Goal: Information Seeking & Learning: Compare options

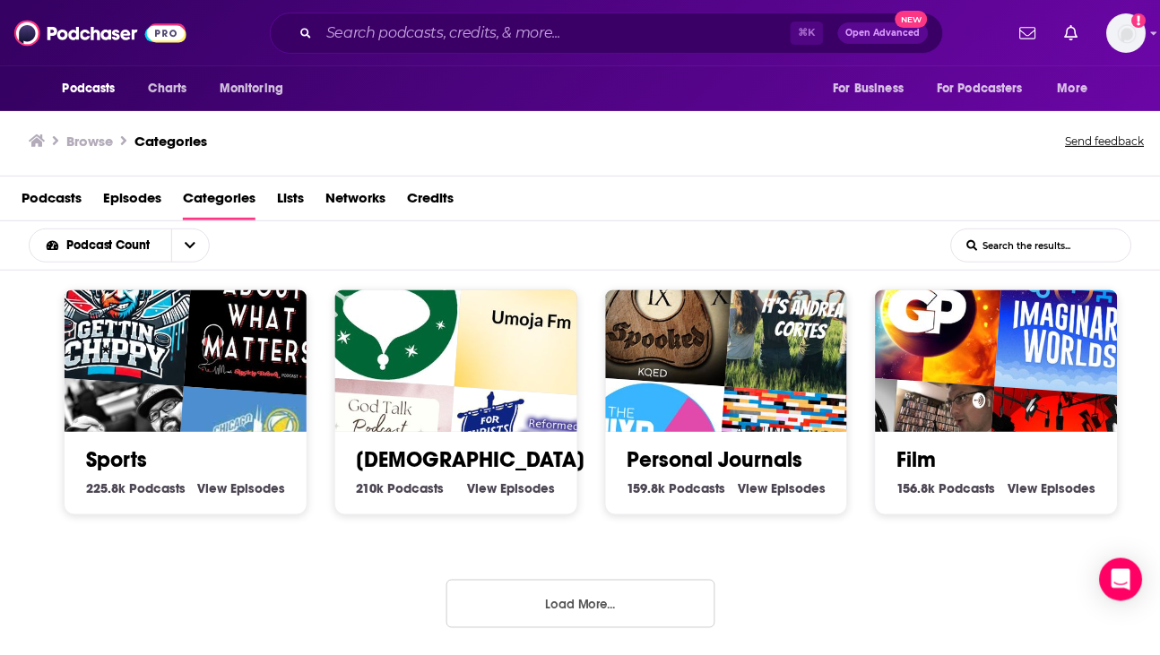
scroll to position [764, 0]
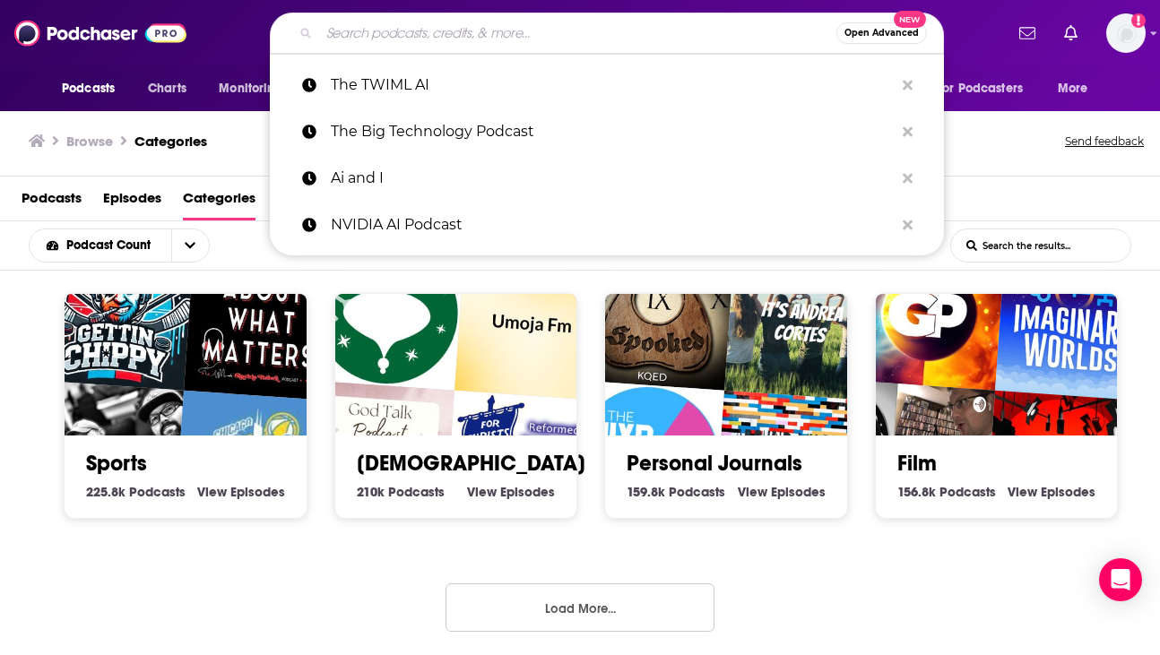
click at [367, 30] on input "Search podcasts, credits, & more..." at bounding box center [577, 33] width 517 height 29
paste input "a16z Podcast"
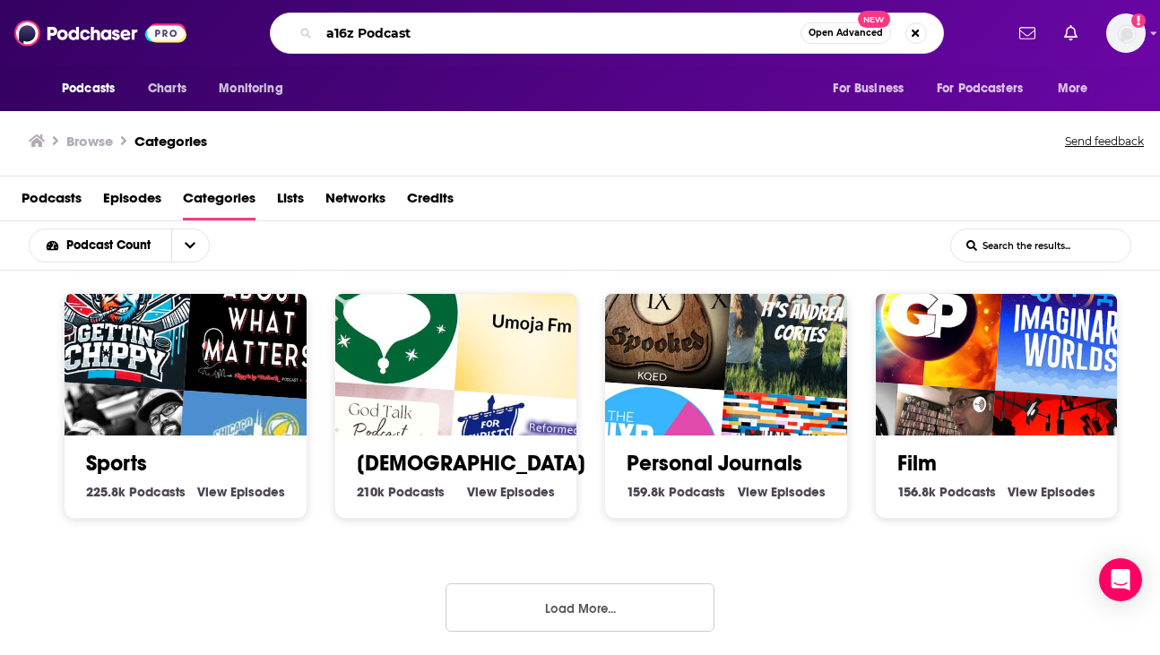
type input "a16z Podcast"
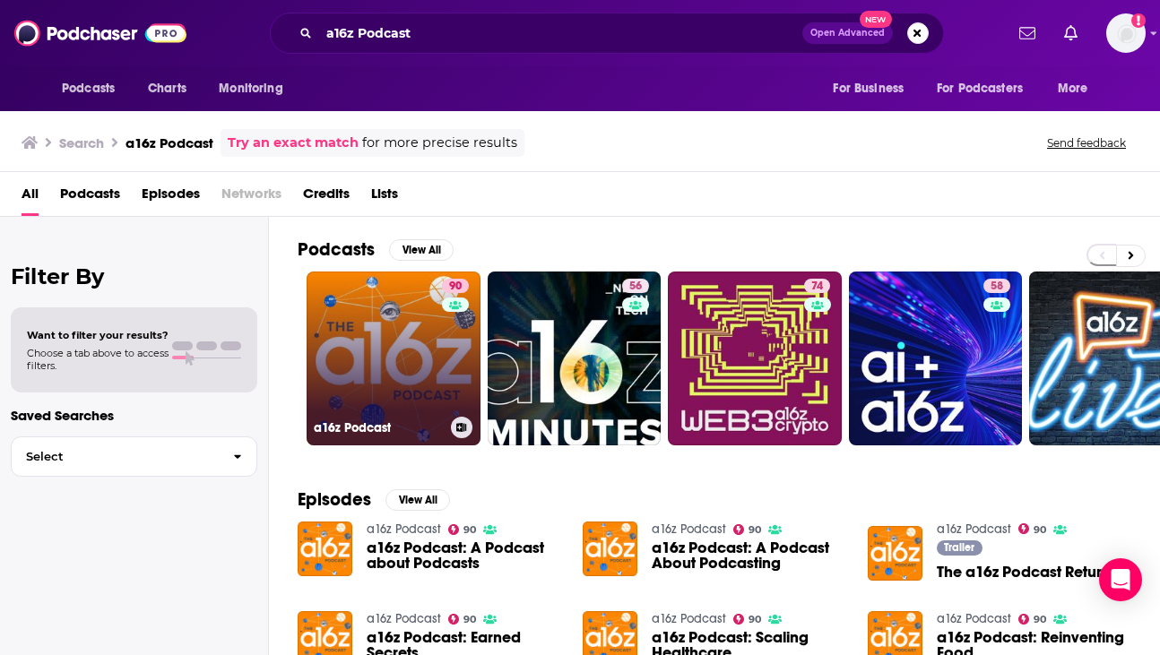
click at [403, 361] on link "90 a16z Podcast" at bounding box center [394, 359] width 174 height 174
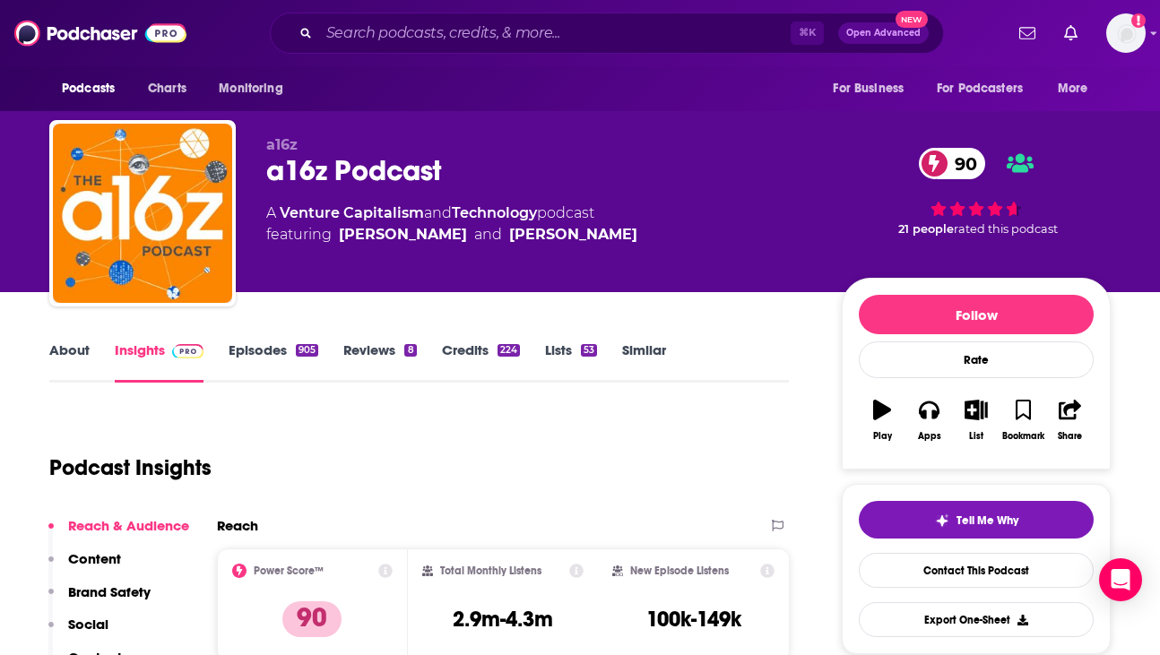
scroll to position [247, 0]
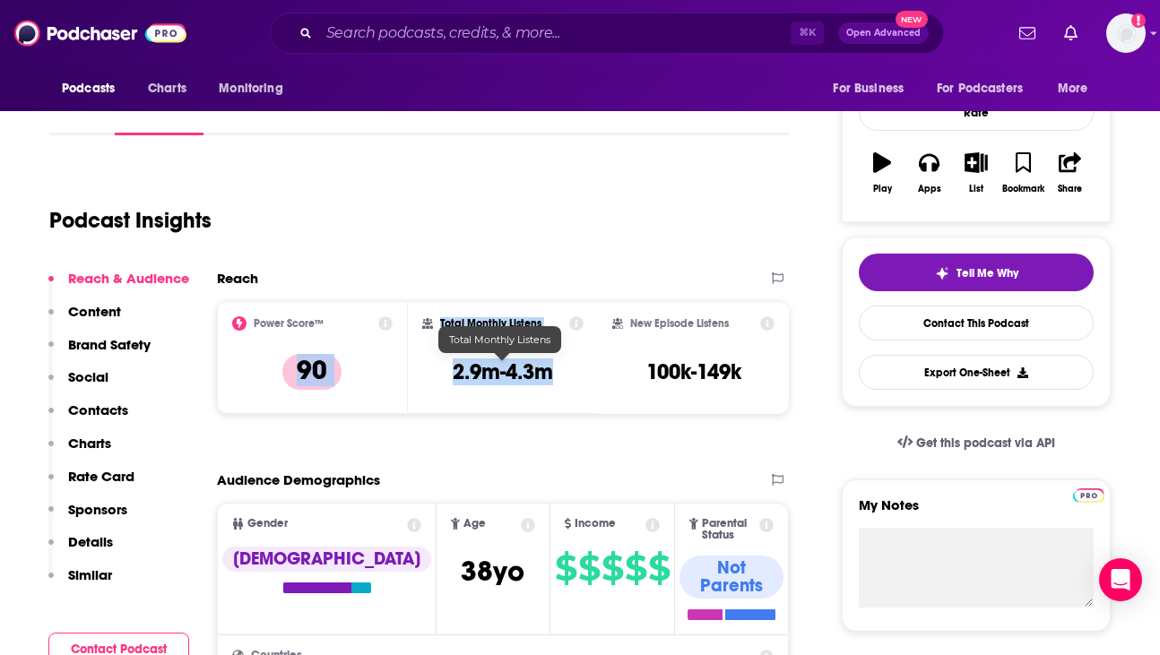
drag, startPoint x: 557, startPoint y: 373, endPoint x: 389, endPoint y: 371, distance: 168.5
click at [388, 372] on div "Power Score™ 90 Total Monthly Listens 2.9m-4.3m New Episode Listens 100k-149k" at bounding box center [503, 357] width 572 height 113
click at [475, 376] on h3 "2.9m-4.3m" at bounding box center [503, 372] width 100 height 27
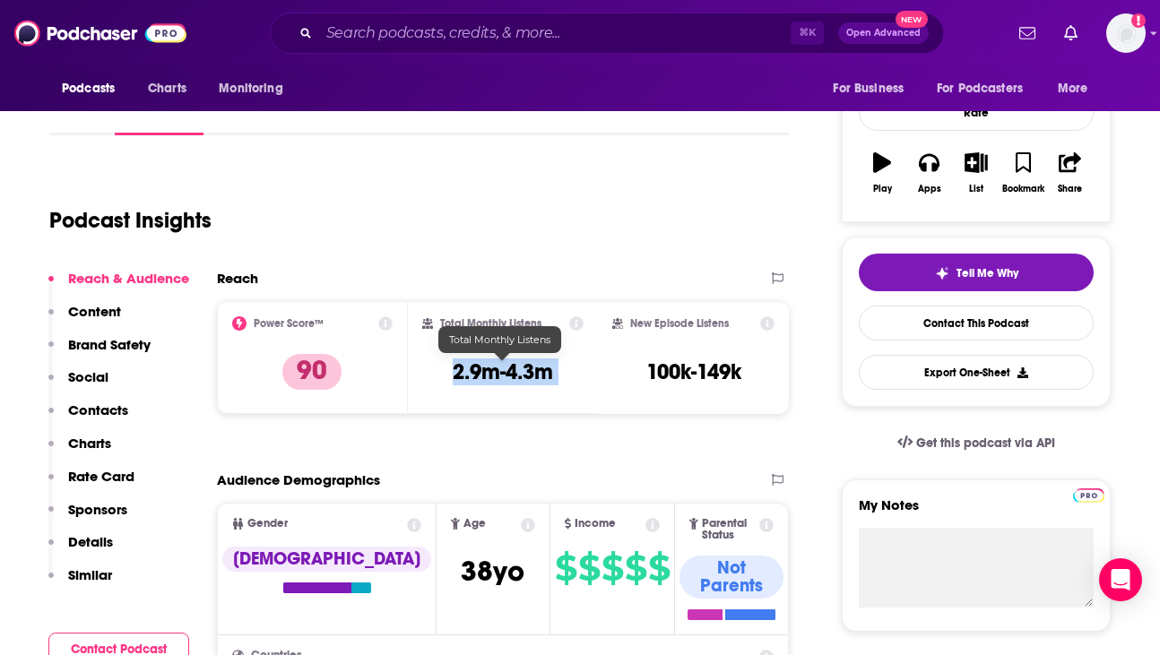
copy div "2.9m-4.3m"
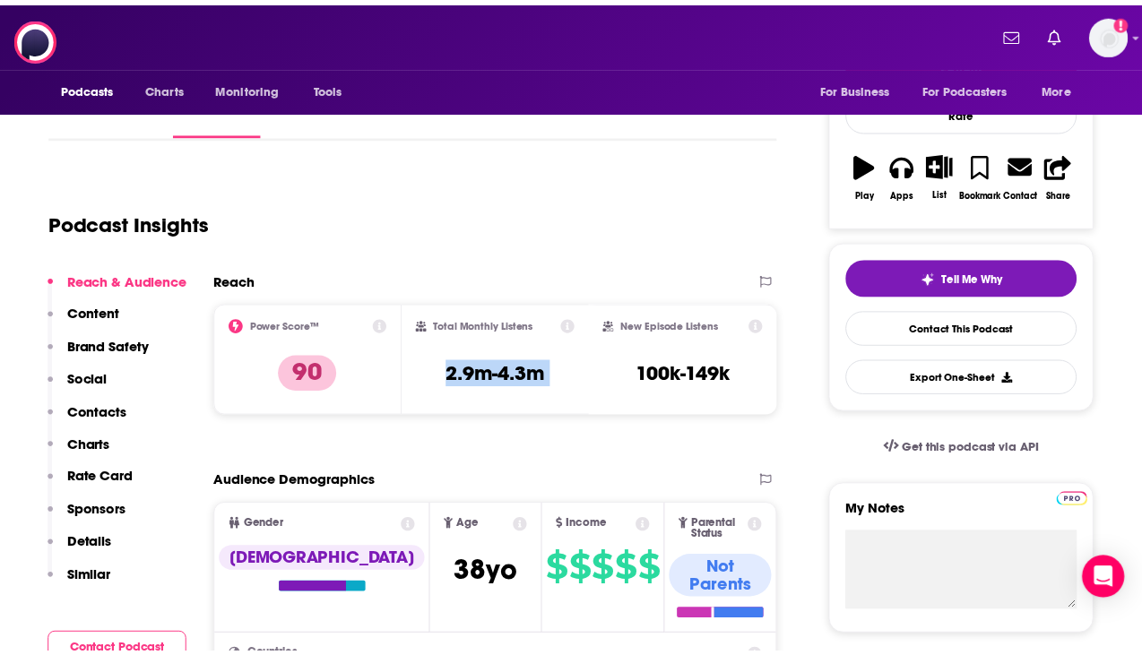
scroll to position [0, 0]
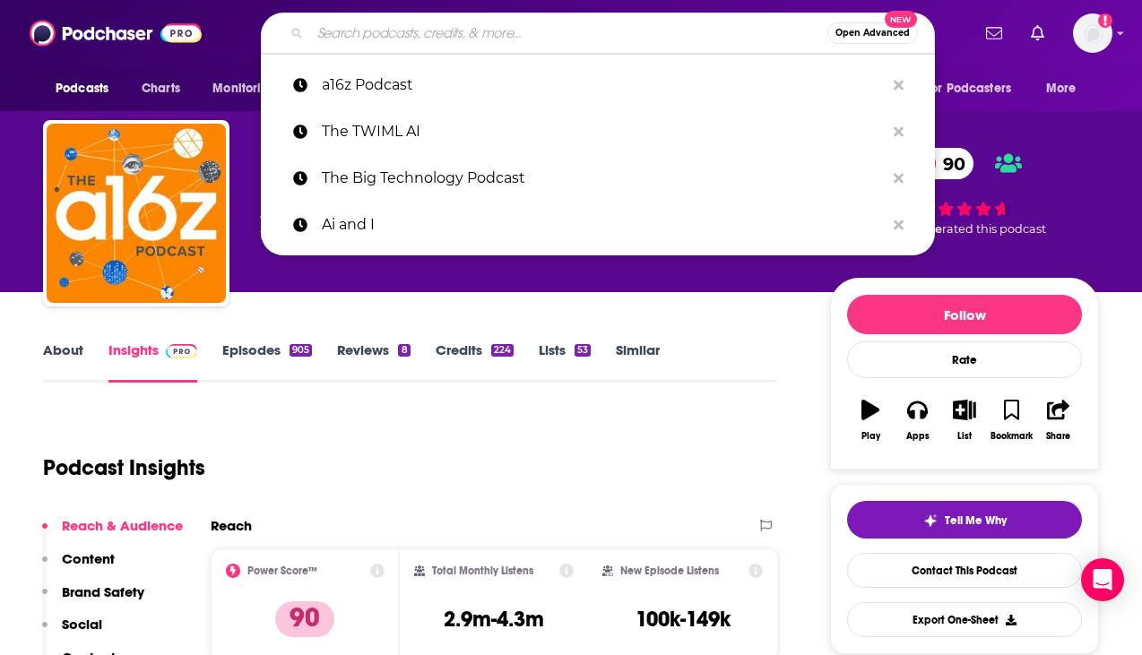
click at [514, 28] on input "Search podcasts, credits, & more..." at bounding box center [568, 33] width 517 height 29
paste input "Seeking Alpha Investing Experts"
type input "Seeking Alpha Investing Experts"
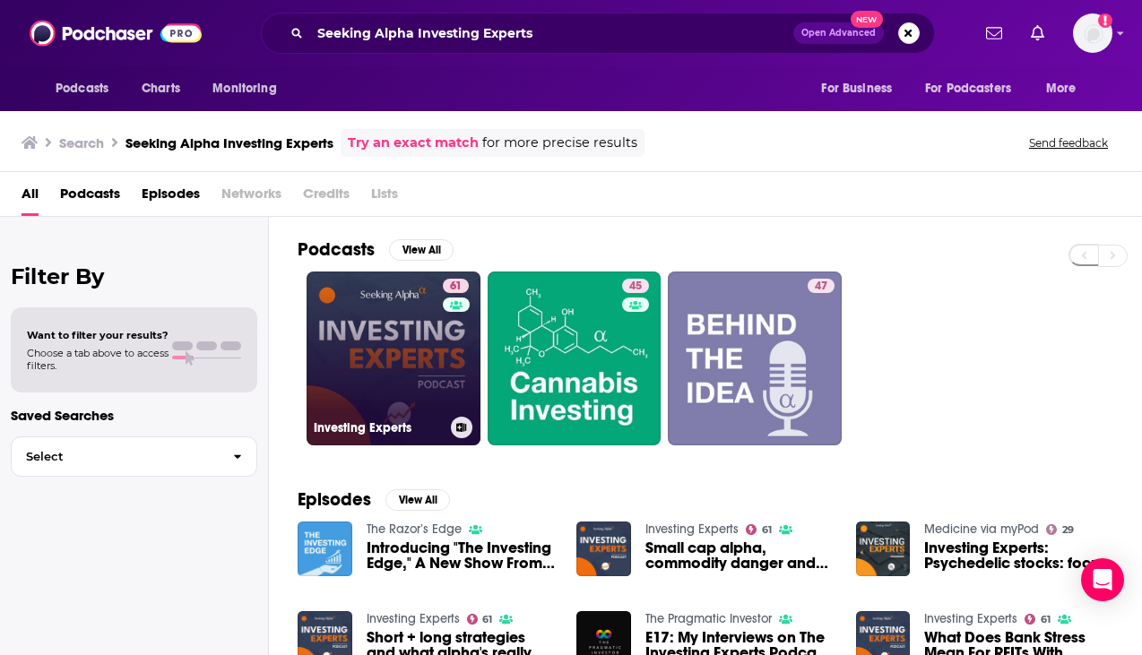
click at [390, 352] on link "61 Investing Experts" at bounding box center [394, 359] width 174 height 174
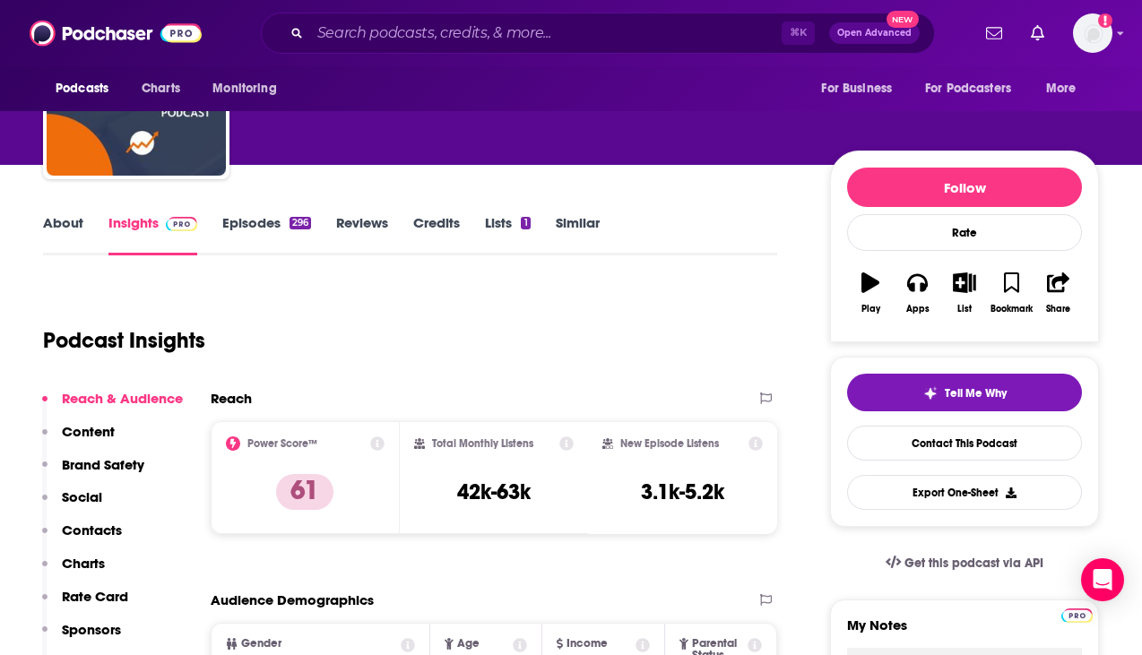
scroll to position [141, 0]
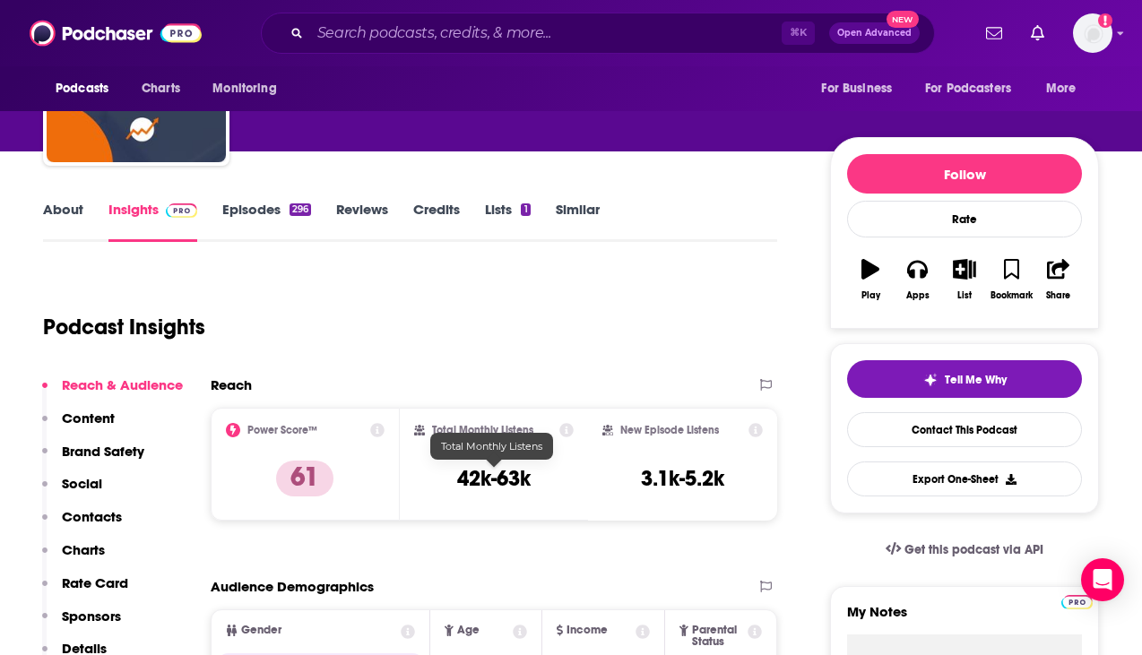
click at [501, 482] on h3 "42k-63k" at bounding box center [493, 478] width 73 height 27
copy div "42k-63k"
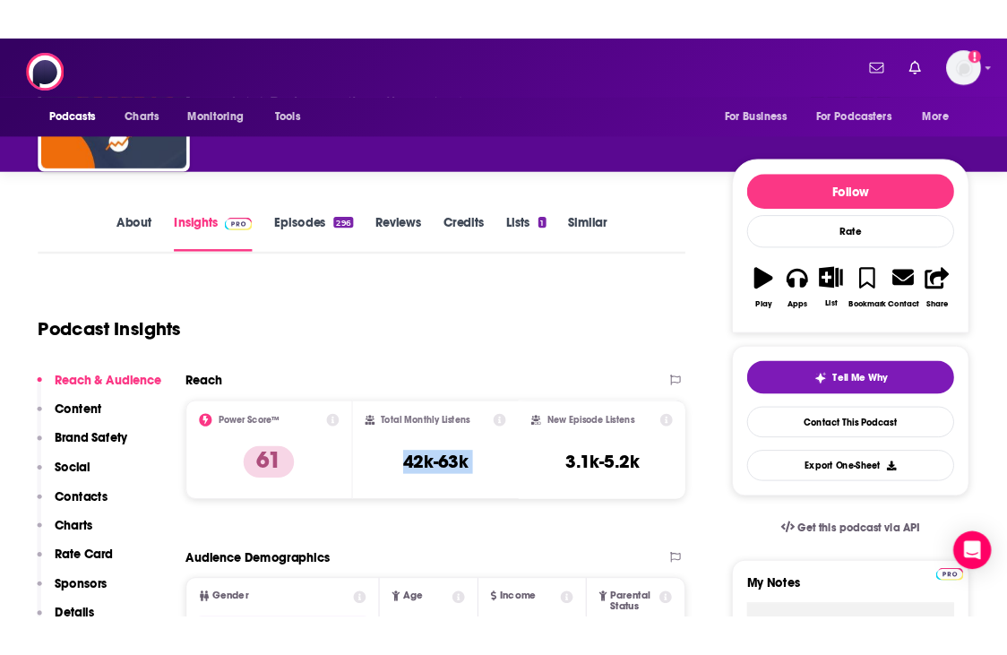
scroll to position [0, 0]
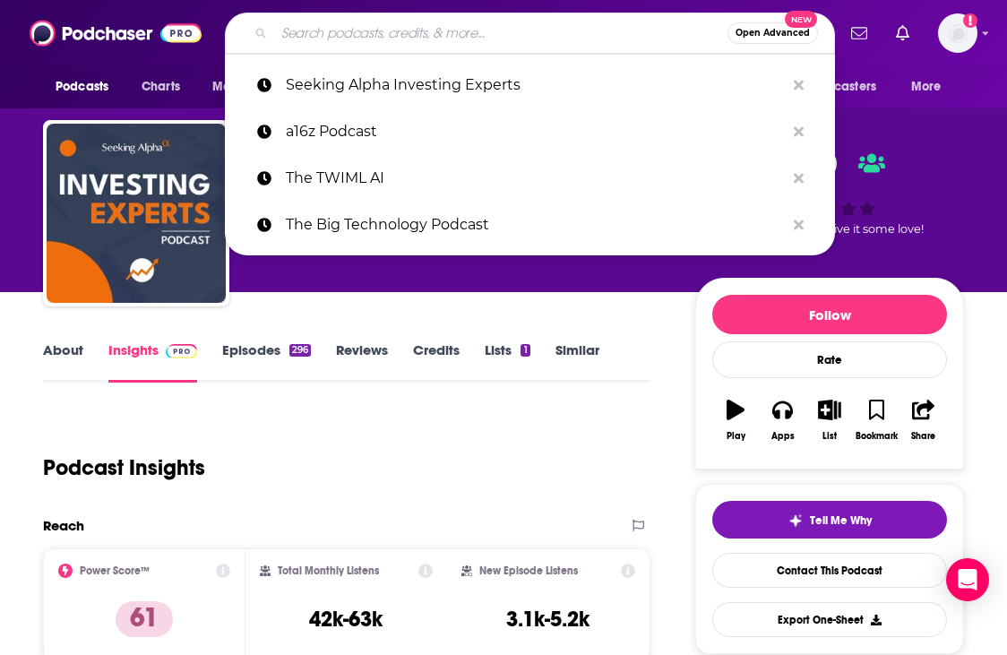
click at [599, 22] on input "Search podcasts, credits, & more..." at bounding box center [501, 33] width 454 height 29
paste input "Invest Like the Best with [PERSON_NAME]"
type input "Invest Like the Best with [PERSON_NAME]"
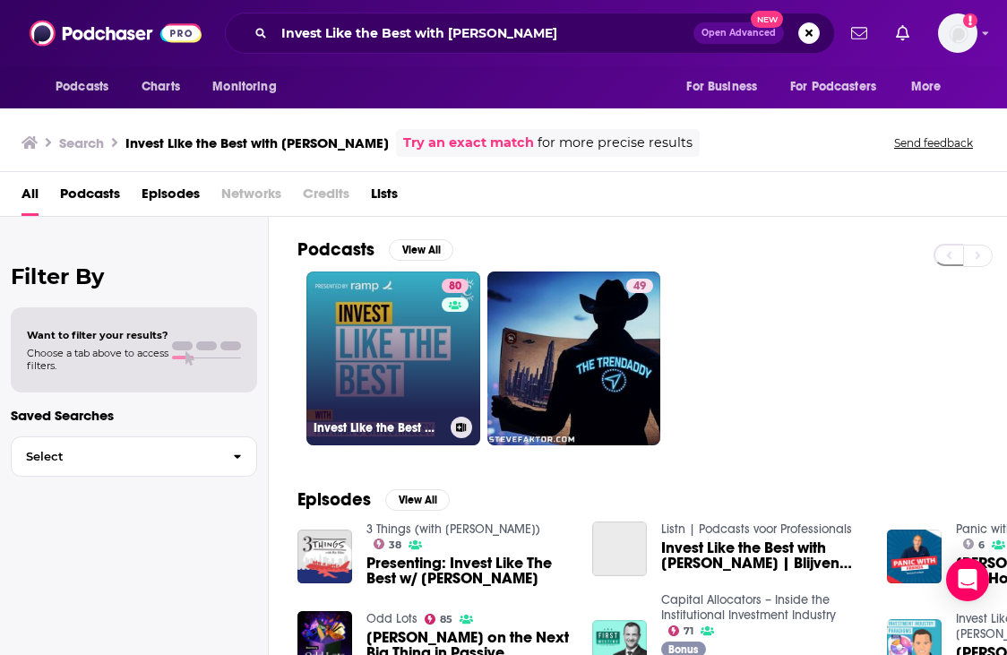
click at [420, 347] on link "80 Invest Like the Best with [PERSON_NAME]" at bounding box center [394, 359] width 174 height 174
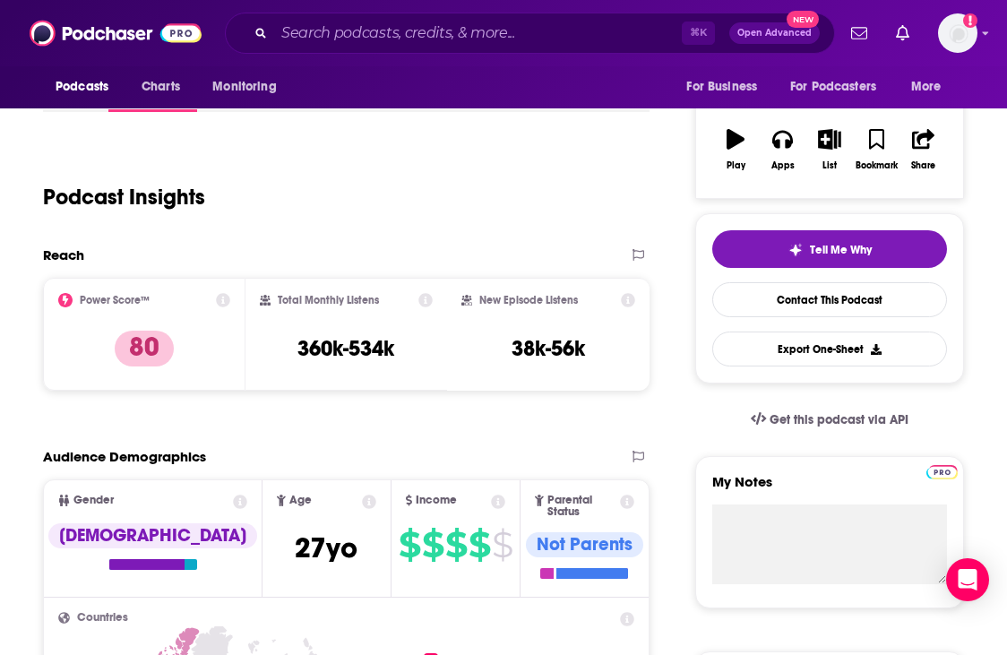
scroll to position [270, 0]
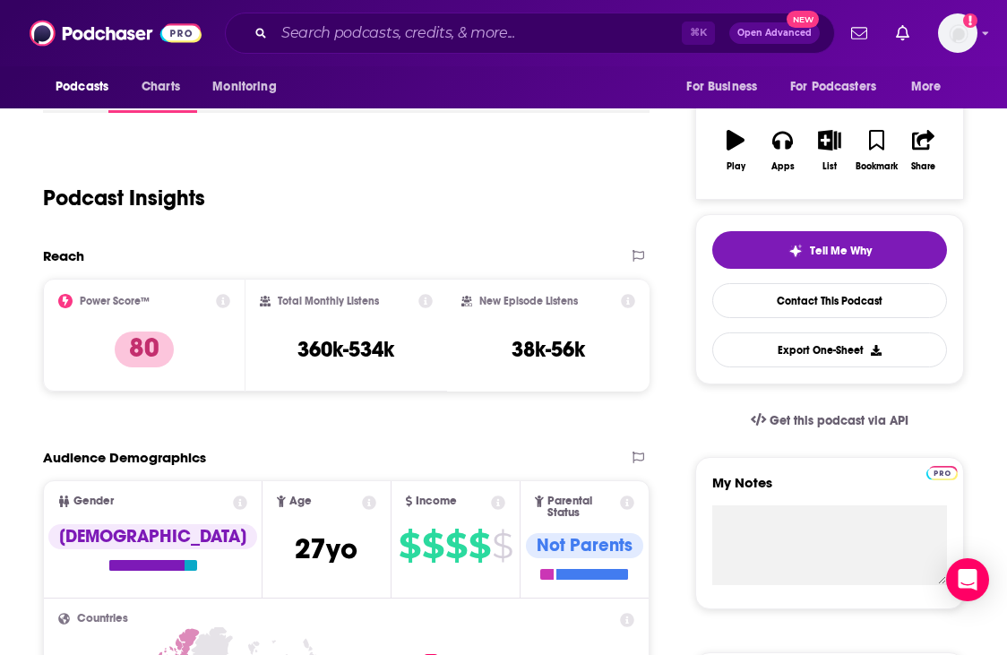
click at [377, 352] on h3 "360k-534k" at bounding box center [346, 349] width 97 height 27
copy div "360k-534k"
click at [329, 32] on input "Search podcasts, credits, & more..." at bounding box center [478, 33] width 408 height 29
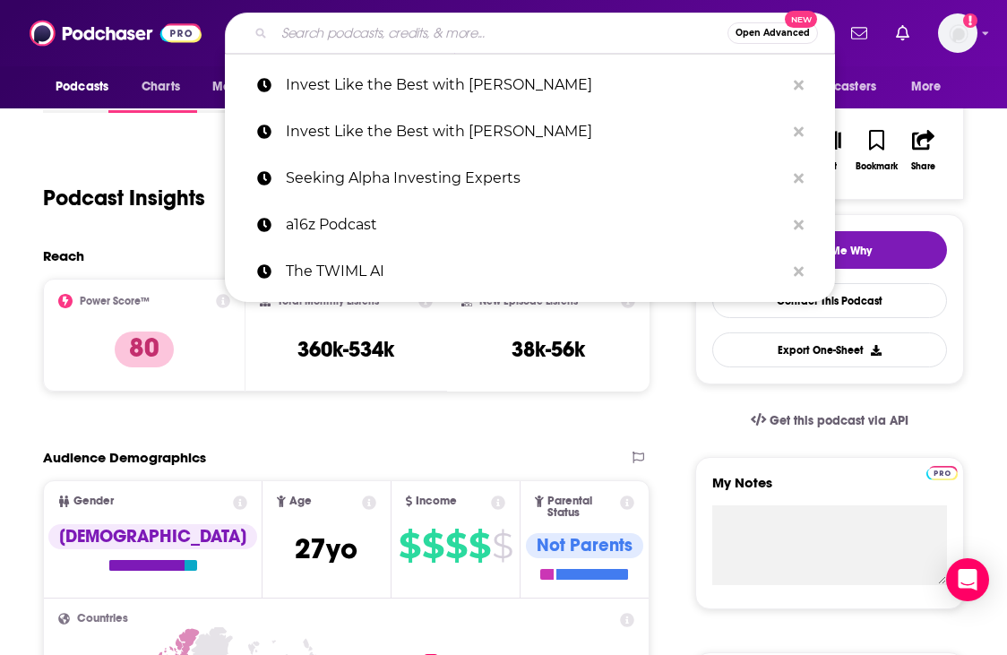
paste input "After Earnings"
type input "After Earnings"
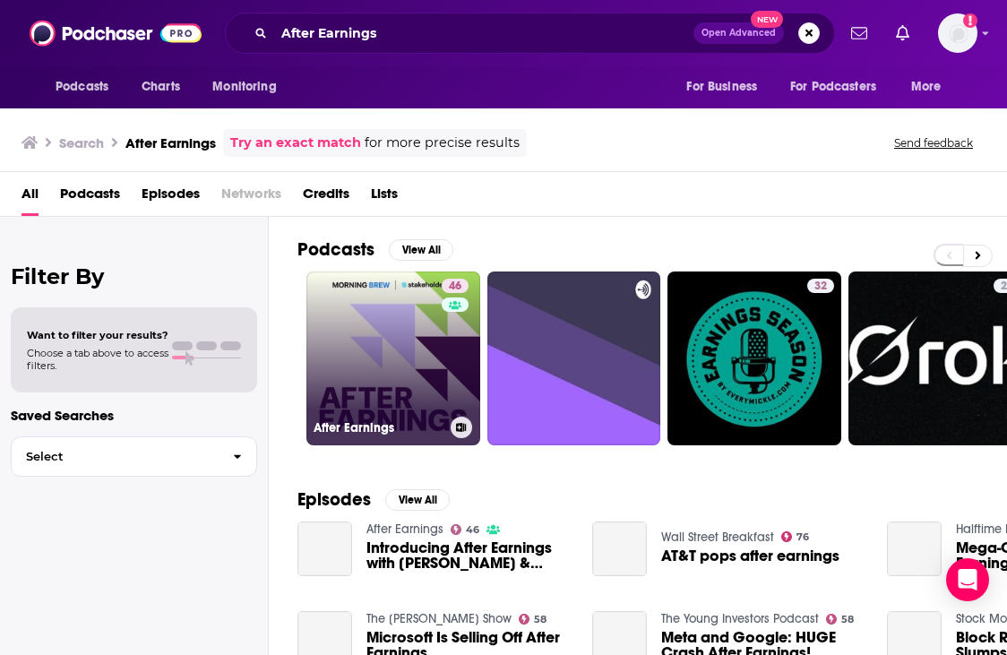
click at [348, 327] on link "46 After Earnings" at bounding box center [394, 359] width 174 height 174
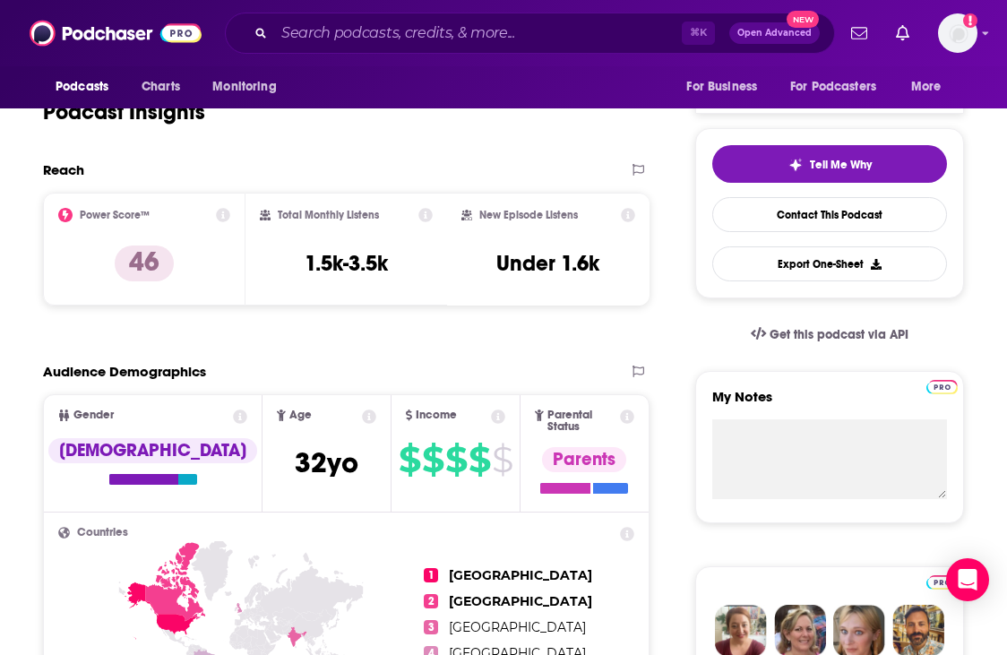
scroll to position [357, 0]
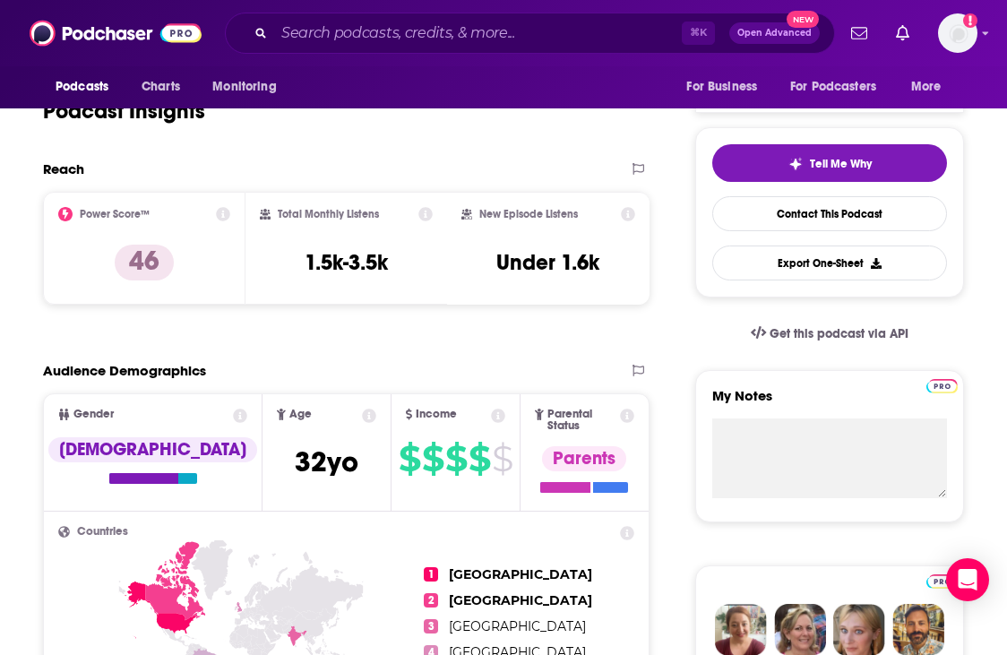
click at [364, 263] on h3 "1.5k-3.5k" at bounding box center [346, 262] width 83 height 27
